Goal: Task Accomplishment & Management: Use online tool/utility

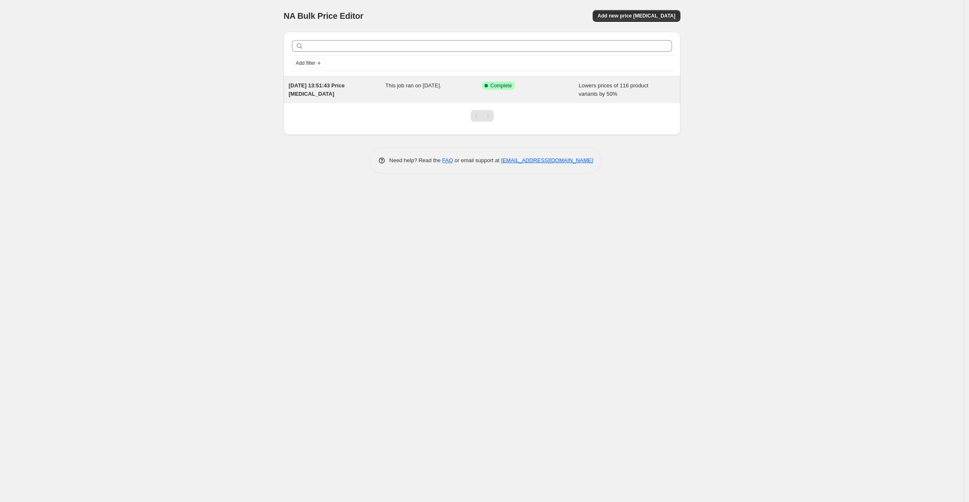
click at [442, 83] on span "This job ran on [DATE]." at bounding box center [414, 85] width 56 height 6
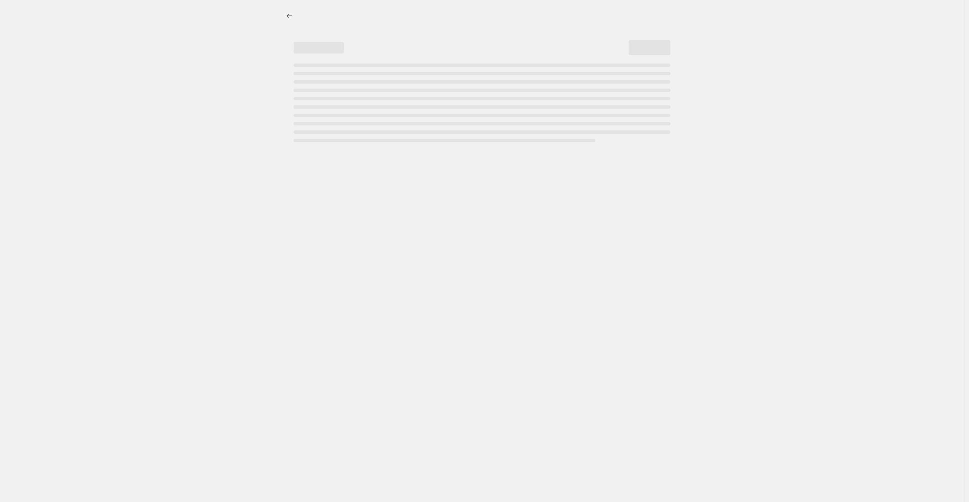
select select "percentage"
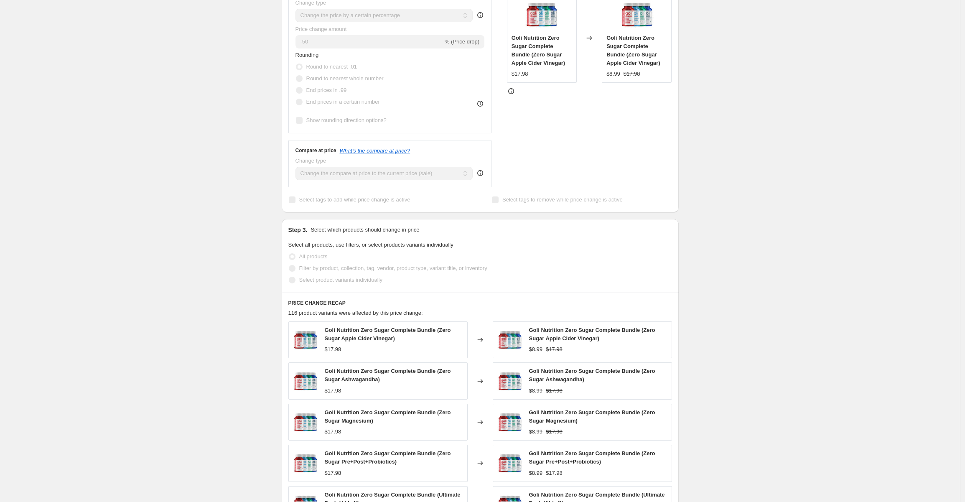
scroll to position [406, 0]
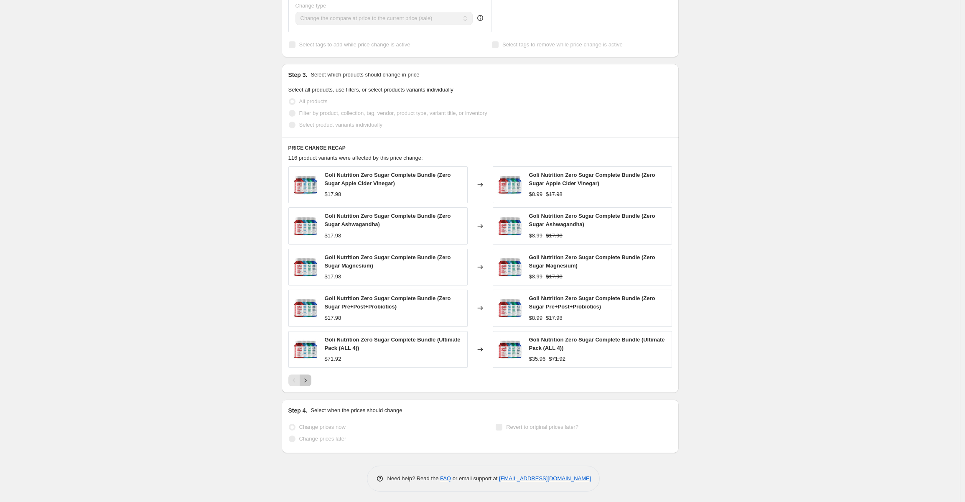
click at [308, 380] on icon "Next" at bounding box center [305, 380] width 8 height 8
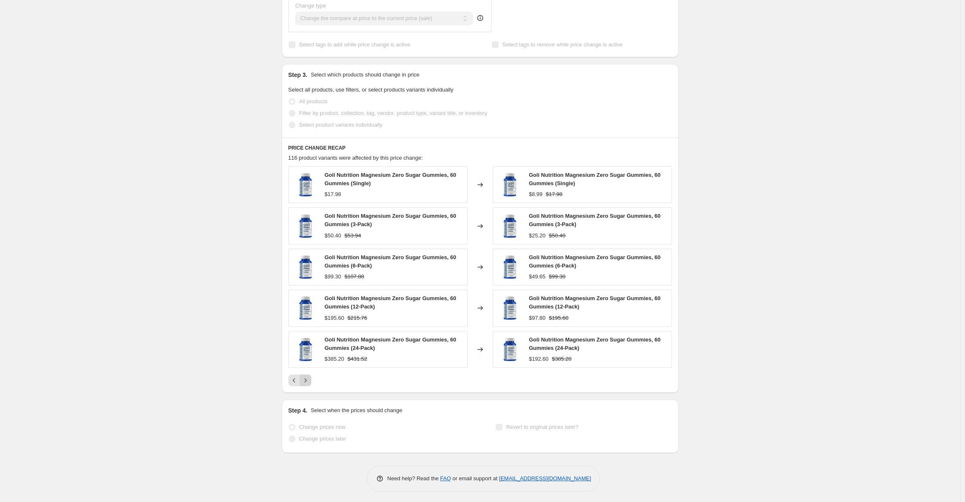
click at [302, 378] on button "Next" at bounding box center [306, 380] width 12 height 12
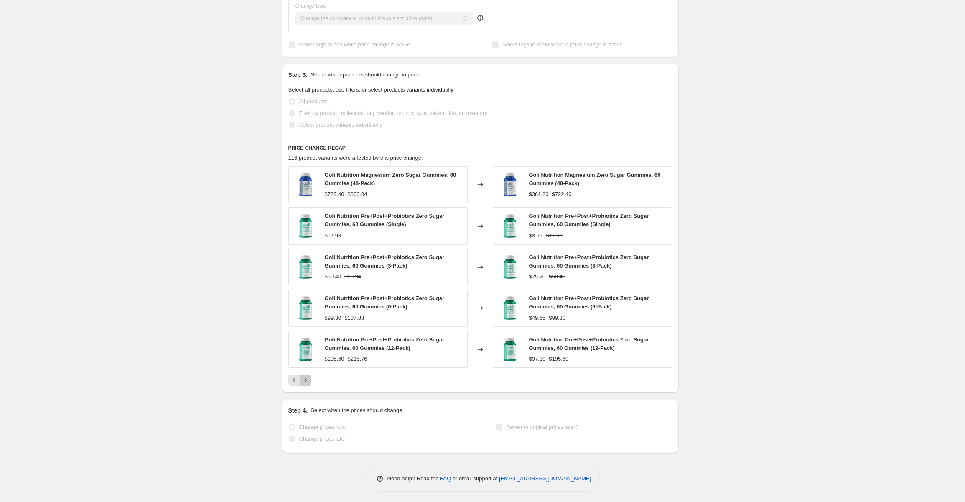
click at [306, 379] on icon "Next" at bounding box center [305, 380] width 2 height 4
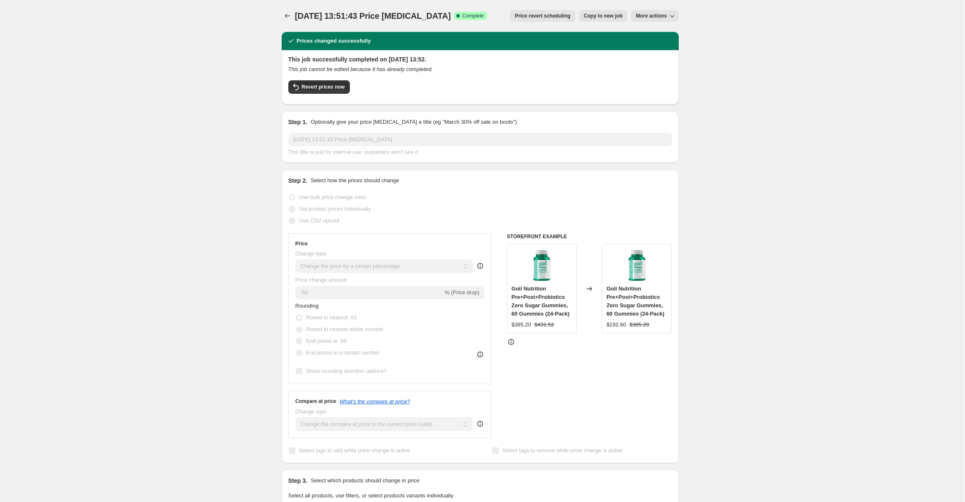
scroll to position [0, 0]
click at [304, 89] on span "Revert prices now" at bounding box center [323, 87] width 43 height 7
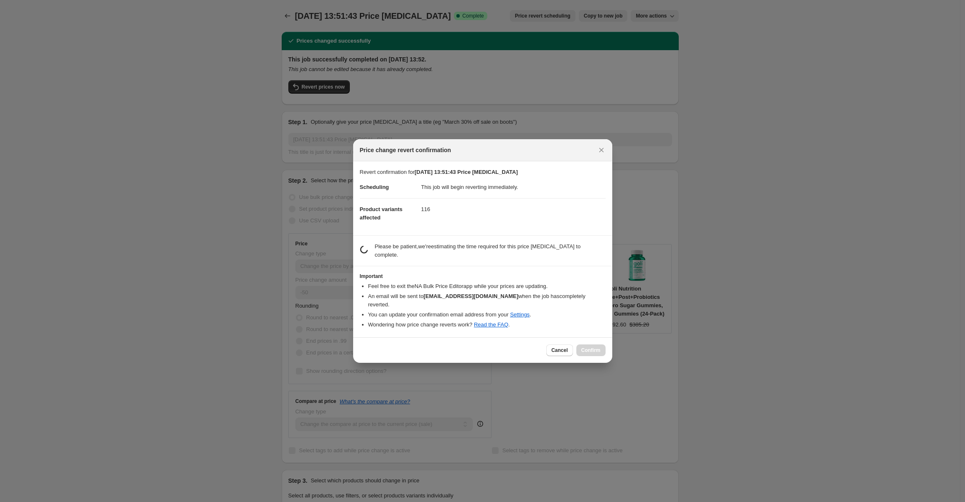
click at [608, 155] on div "Price change revert confirmation" at bounding box center [482, 150] width 259 height 22
click at [603, 154] on icon "Close" at bounding box center [601, 150] width 8 height 8
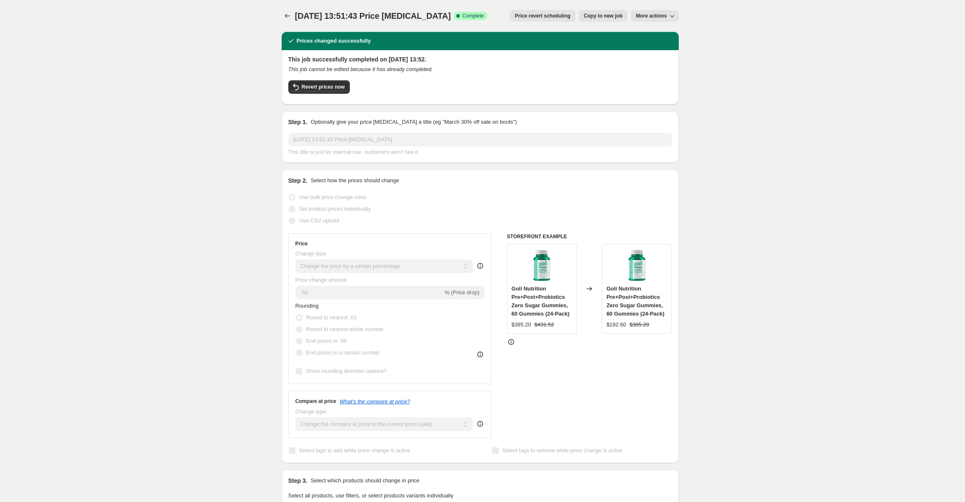
click at [648, 16] on span "More actions" at bounding box center [650, 16] width 31 height 7
click at [292, 17] on icon "Price change jobs" at bounding box center [287, 16] width 8 height 8
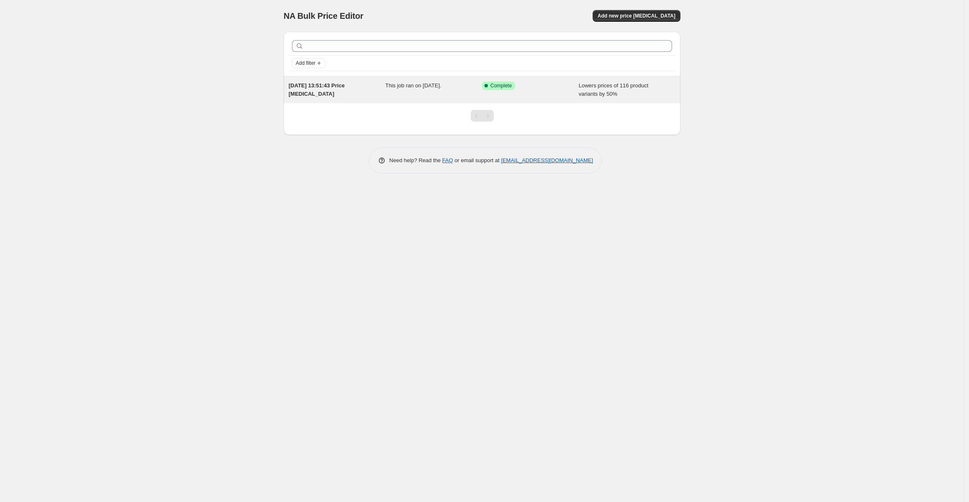
click at [642, 91] on div "Lowers prices of 116 product variants by 50%" at bounding box center [627, 89] width 97 height 17
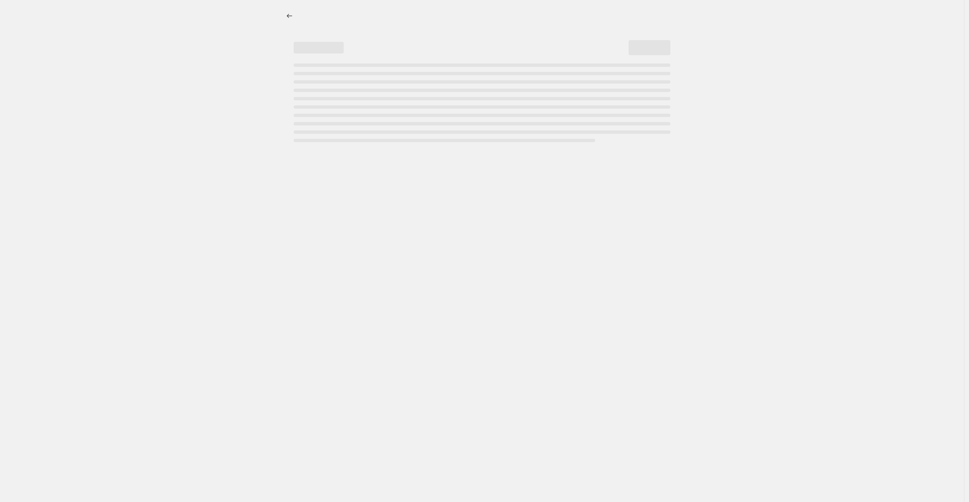
select select "percentage"
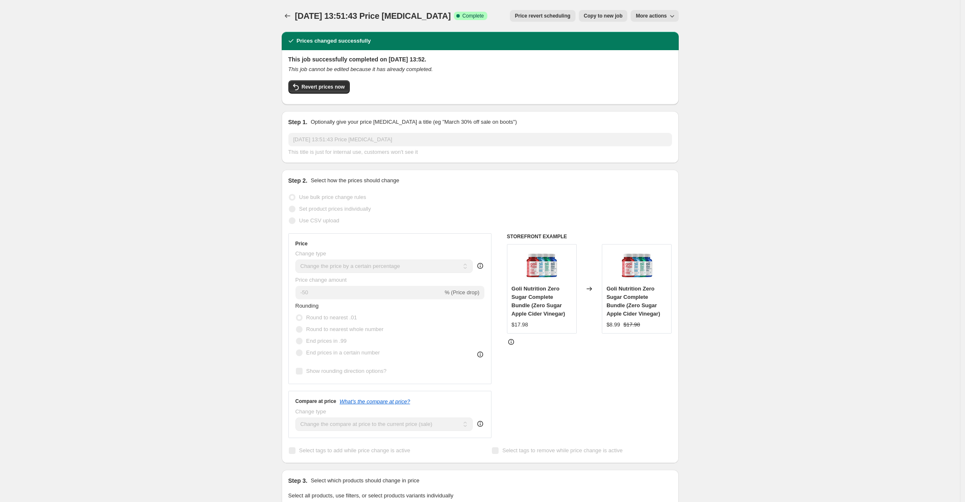
click at [669, 17] on button "More actions" at bounding box center [654, 16] width 48 height 12
click at [648, 51] on span "Delete job" at bounding box center [651, 47] width 25 height 6
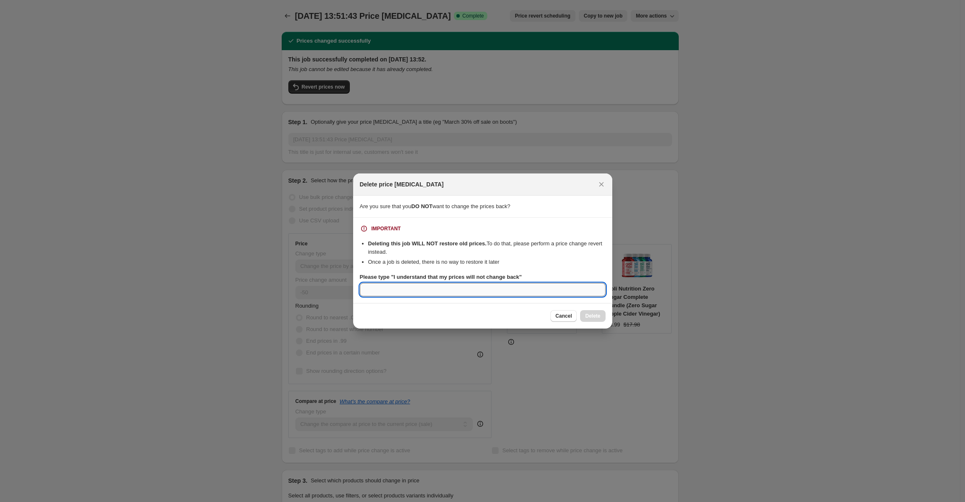
click at [568, 293] on input "Please type "I understand that my prices will not change back"" at bounding box center [483, 289] width 246 height 13
click at [590, 315] on div "Cancel Delete" at bounding box center [577, 316] width 55 height 12
click at [564, 294] on input "Please type "I understand that my prices will not change back"" at bounding box center [483, 289] width 246 height 13
drag, startPoint x: 402, startPoint y: 279, endPoint x: 516, endPoint y: 280, distance: 113.6
click at [516, 280] on b "Please type "I understand that my prices will not change back"" at bounding box center [441, 277] width 162 height 6
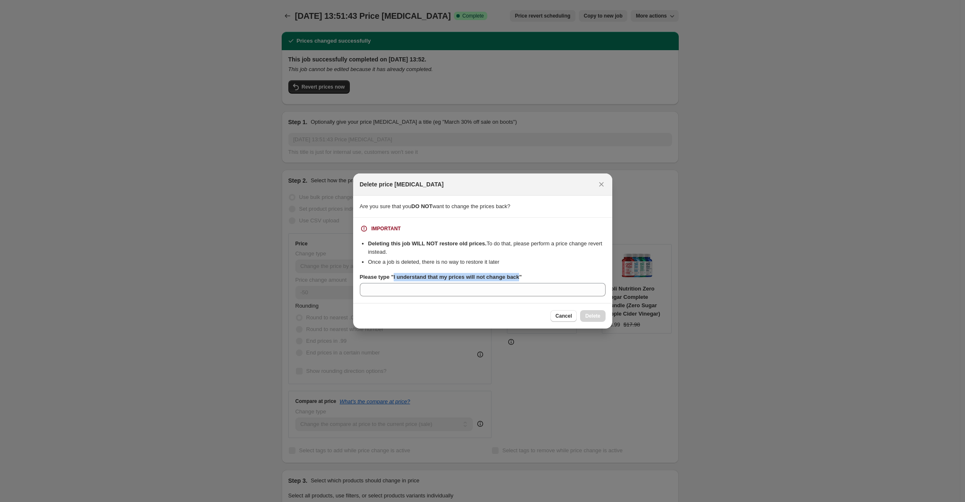
copy b "I understand that my prices will not change back"
click at [388, 291] on input "Please type "I understand that my prices will not change back"" at bounding box center [483, 289] width 246 height 13
paste input "I understand that my prices will not change back"
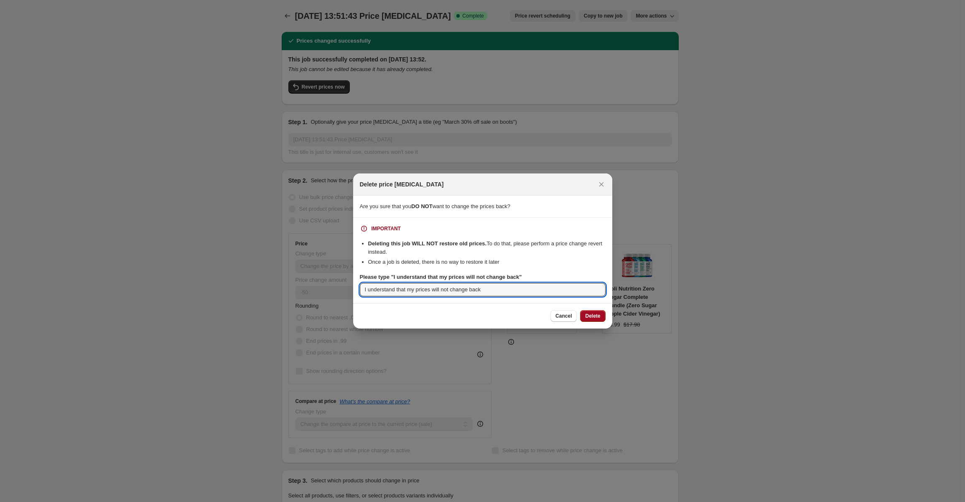
type input "I understand that my prices will not change back"
click at [586, 318] on span "Delete" at bounding box center [592, 316] width 15 height 7
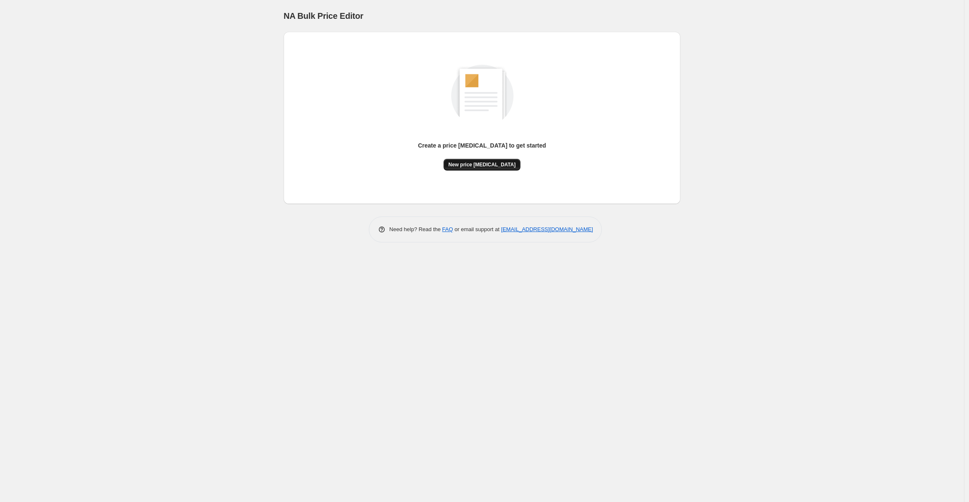
click at [482, 165] on span "New price [MEDICAL_DATA]" at bounding box center [482, 164] width 67 height 7
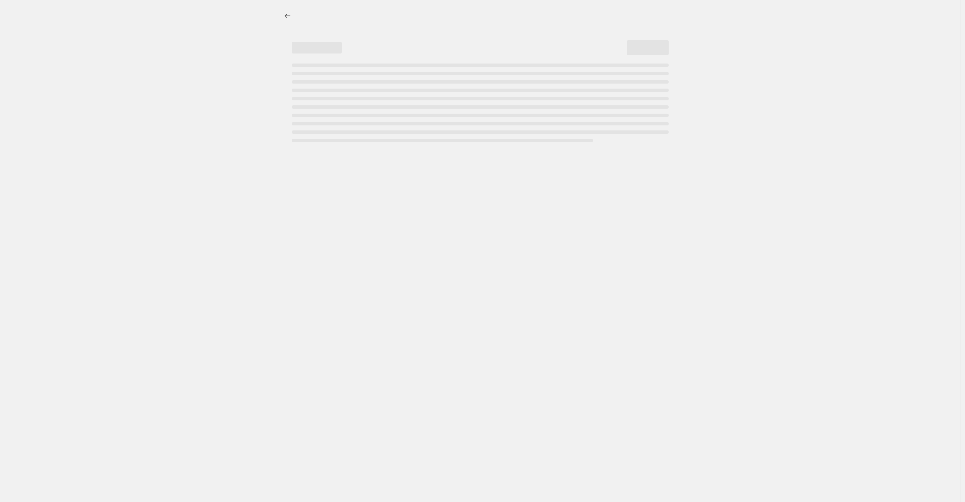
select select "percentage"
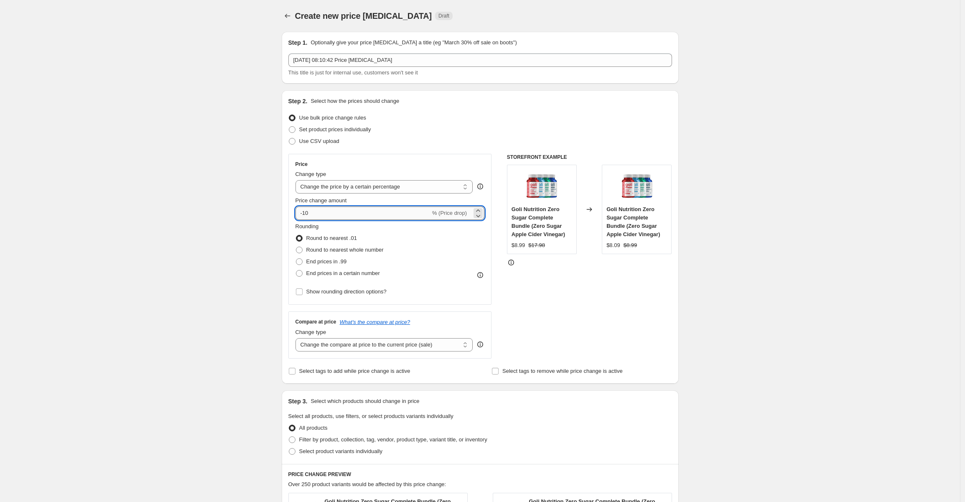
click at [334, 208] on input "-10" at bounding box center [362, 212] width 135 height 13
drag, startPoint x: 323, startPoint y: 213, endPoint x: 305, endPoint y: 214, distance: 18.0
click at [305, 214] on input "-10" at bounding box center [362, 212] width 135 height 13
type input "-80"
click at [466, 236] on div "Rounding Round to nearest .01 Round to nearest whole number End prices in .99 E…" at bounding box center [389, 250] width 189 height 57
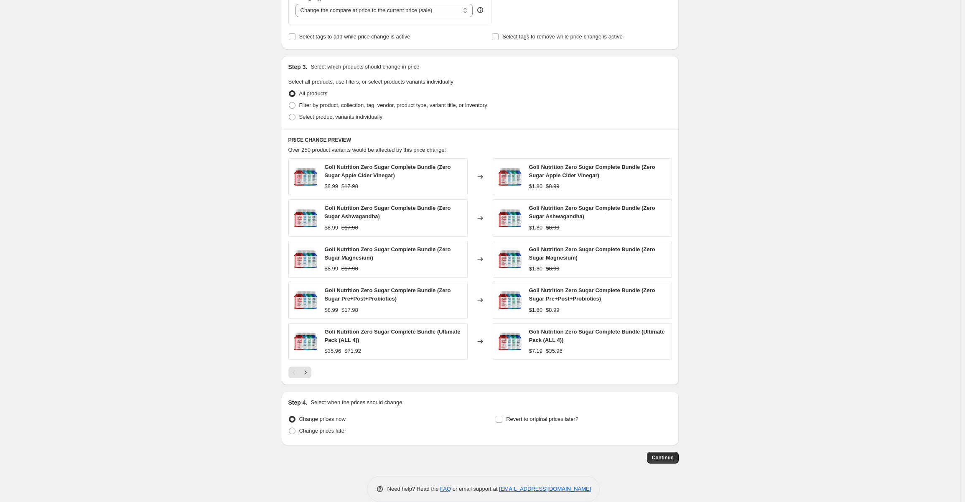
scroll to position [345, 0]
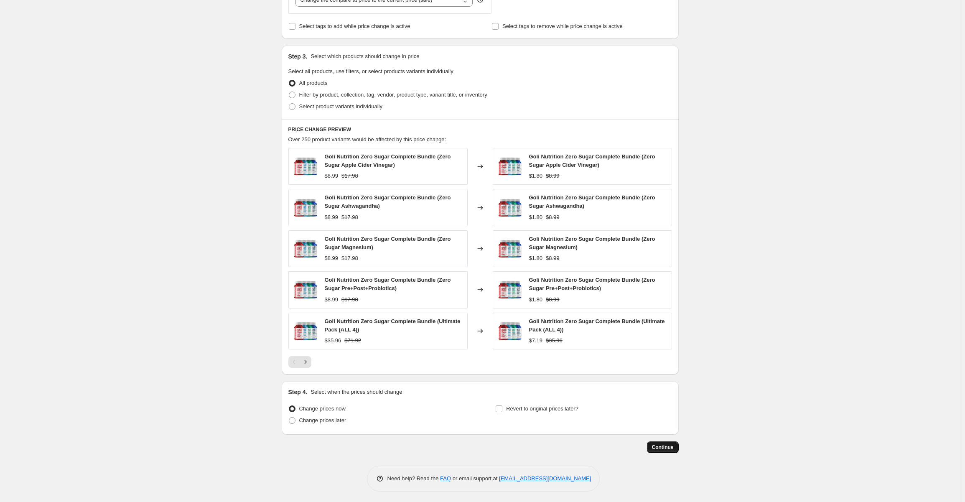
click at [670, 447] on span "Continue" at bounding box center [663, 447] width 22 height 7
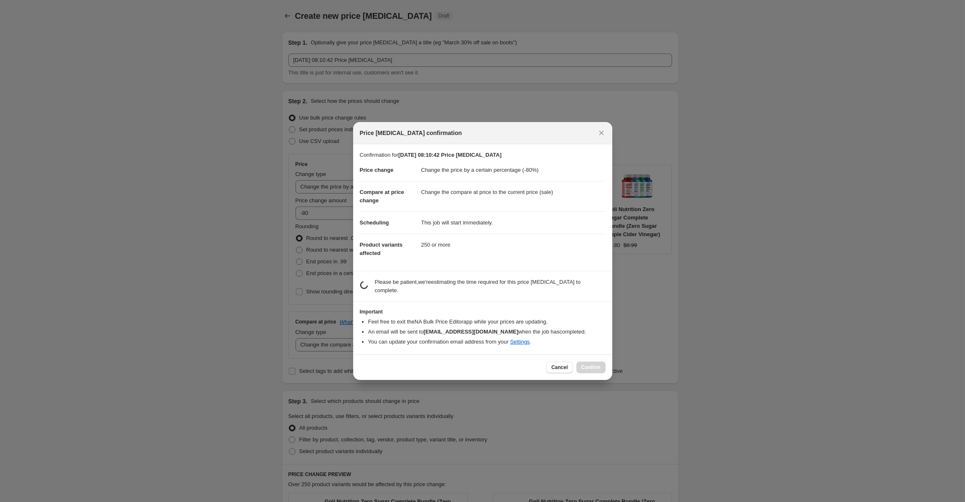
scroll to position [0, 0]
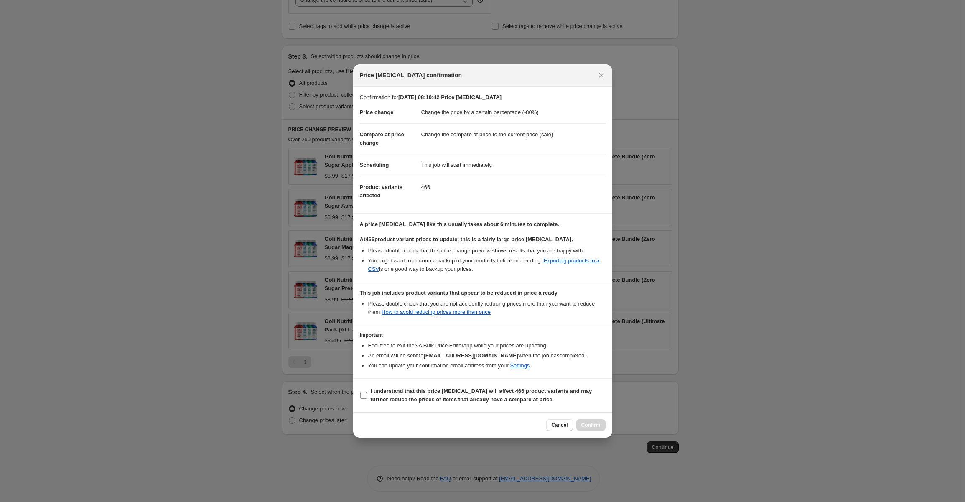
drag, startPoint x: 368, startPoint y: 395, endPoint x: 554, endPoint y: 400, distance: 186.0
click at [369, 395] on label "I understand that this price [MEDICAL_DATA] will affect 466 product variants an…" at bounding box center [483, 395] width 246 height 20
click at [367, 395] on input "I understand that this price [MEDICAL_DATA] will affect 466 product variants an…" at bounding box center [363, 395] width 7 height 7
checkbox input "true"
click at [586, 417] on div "Cancel Confirm" at bounding box center [482, 424] width 259 height 25
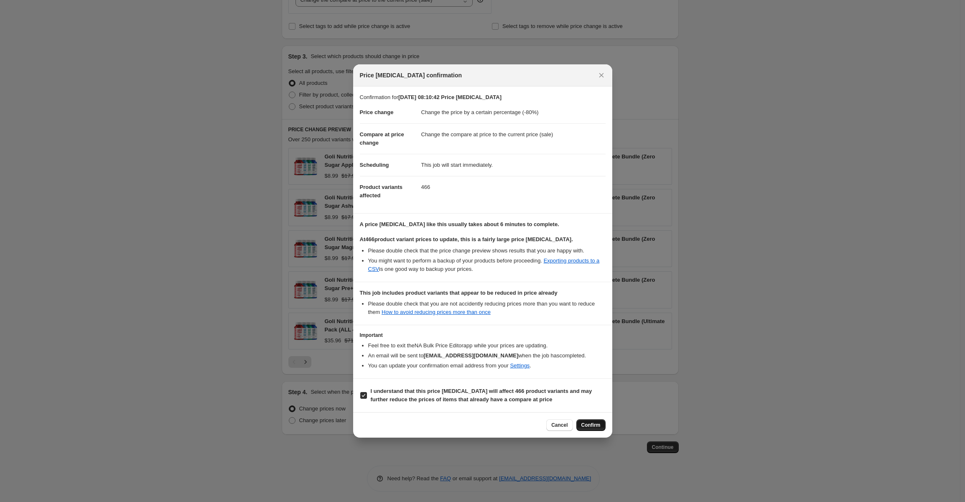
click at [584, 420] on button "Confirm" at bounding box center [590, 425] width 29 height 12
